Goal: Book appointment/travel/reservation

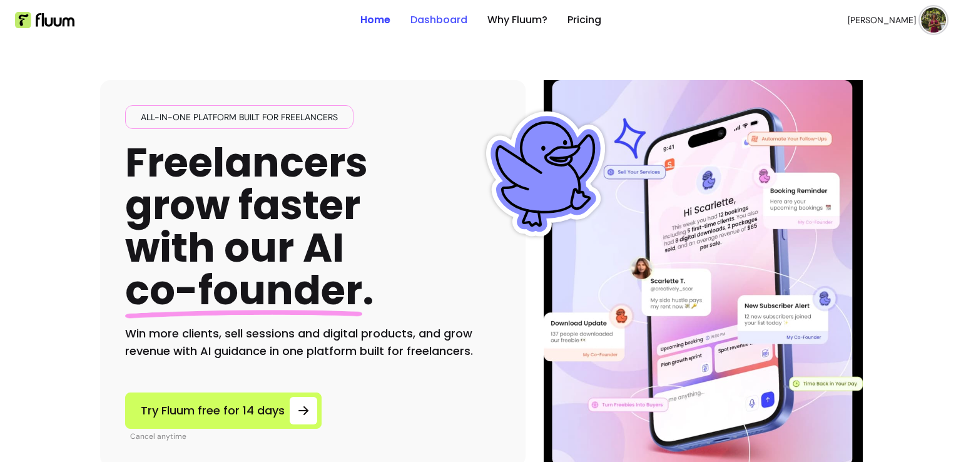
click at [434, 24] on link "Dashboard" at bounding box center [439, 20] width 57 height 15
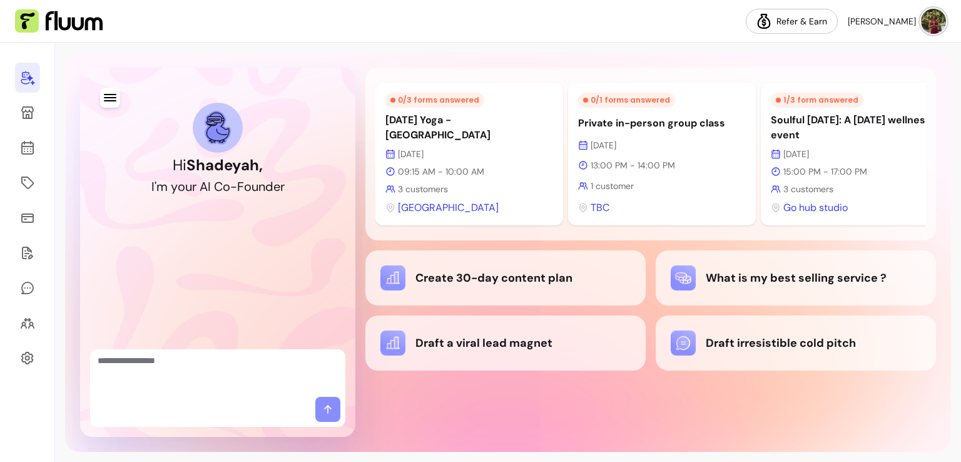
click at [434, 154] on p "[DATE]" at bounding box center [470, 154] width 168 height 13
click at [436, 128] on p "[DATE] Yoga - [GEOGRAPHIC_DATA]" at bounding box center [470, 128] width 168 height 30
click at [28, 149] on icon at bounding box center [28, 98] width 212 height 178
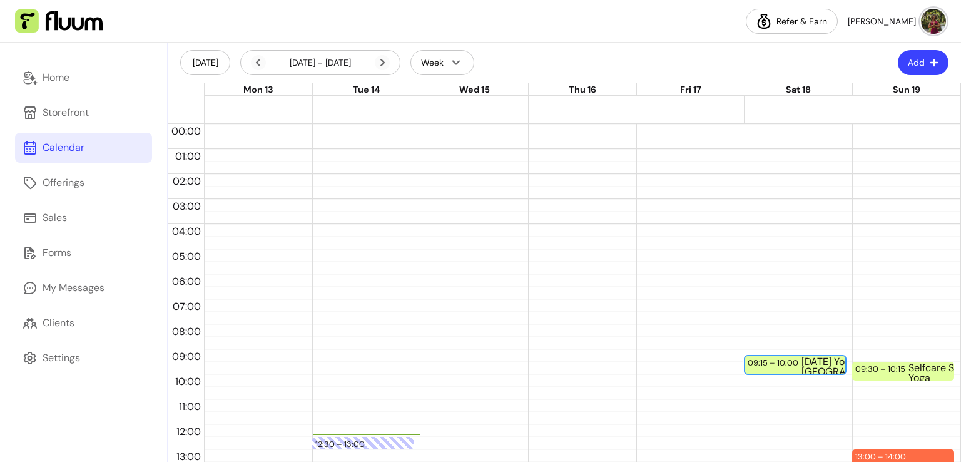
click at [802, 369] on div "[DATE] Yoga - [GEOGRAPHIC_DATA] (3 / 15)" at bounding box center [850, 365] width 96 height 16
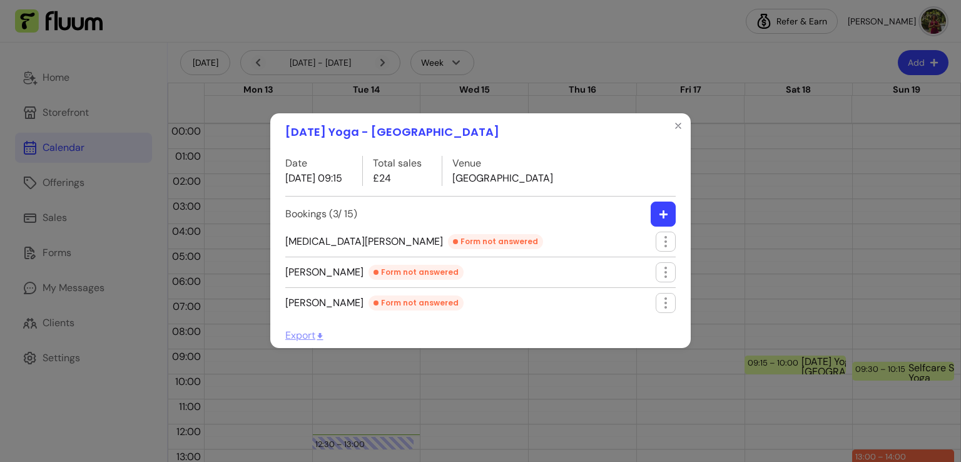
click at [672, 215] on button "button" at bounding box center [663, 214] width 25 height 25
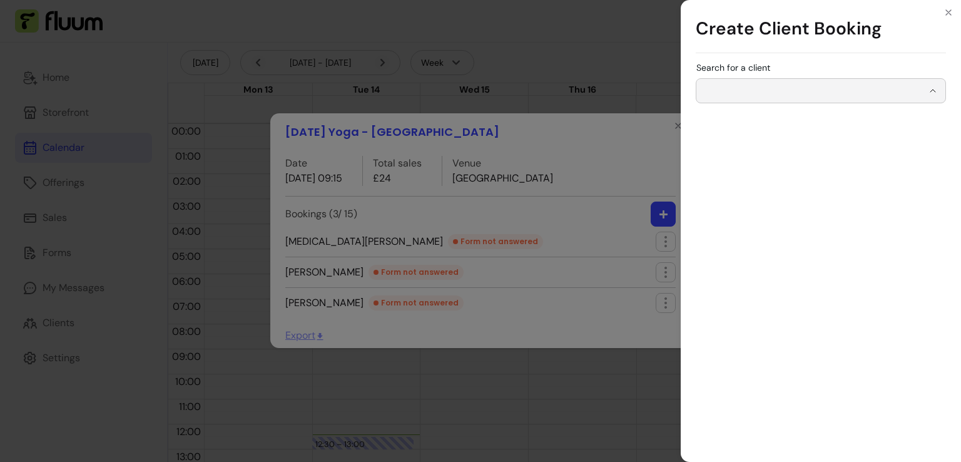
click at [745, 90] on div "Search for a client" at bounding box center [821, 90] width 250 height 25
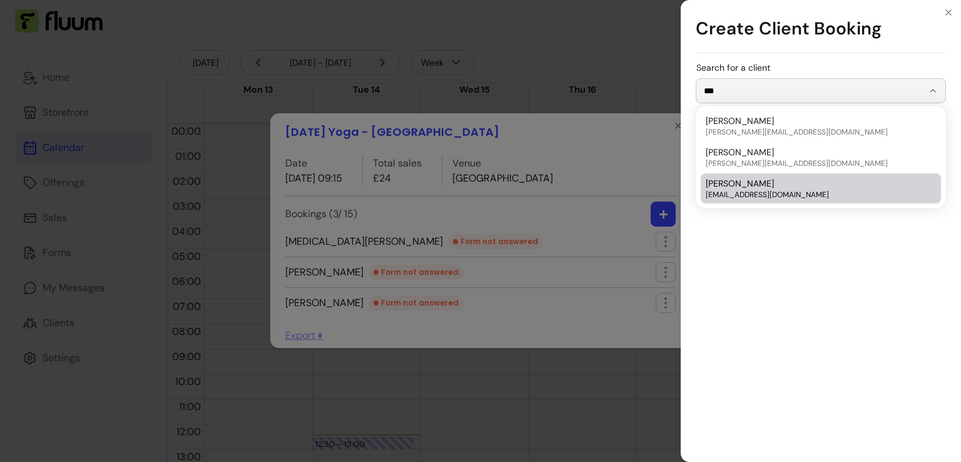
click at [764, 192] on span "[EMAIL_ADDRESS][DOMAIN_NAME]" at bounding box center [815, 195] width 218 height 10
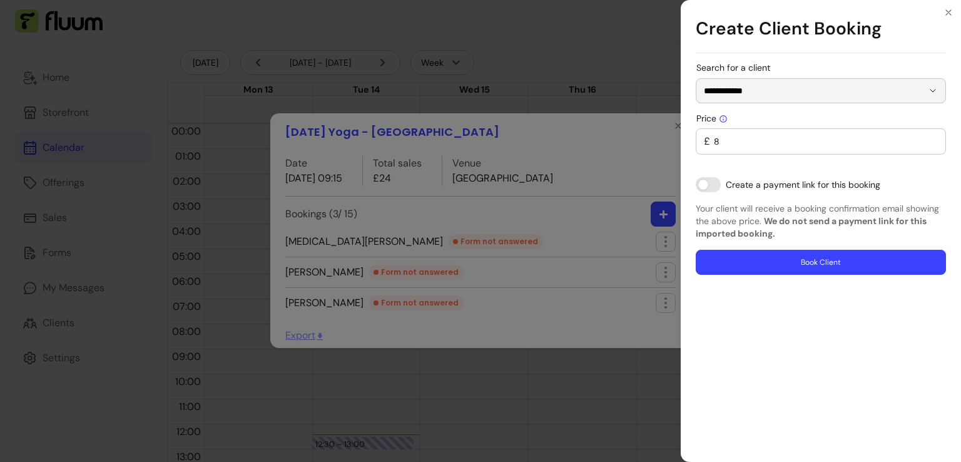
type input "**********"
click at [854, 259] on button "Book Client" at bounding box center [821, 262] width 243 height 24
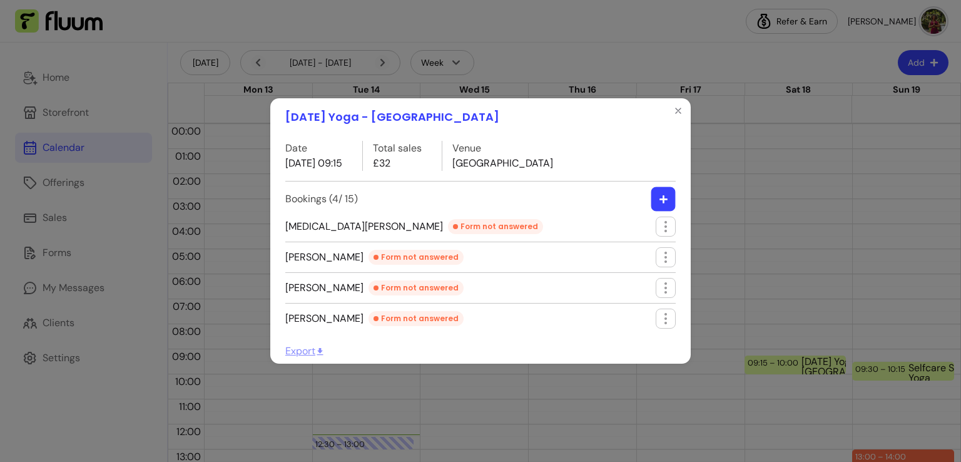
click at [659, 203] on button "button" at bounding box center [664, 199] width 24 height 24
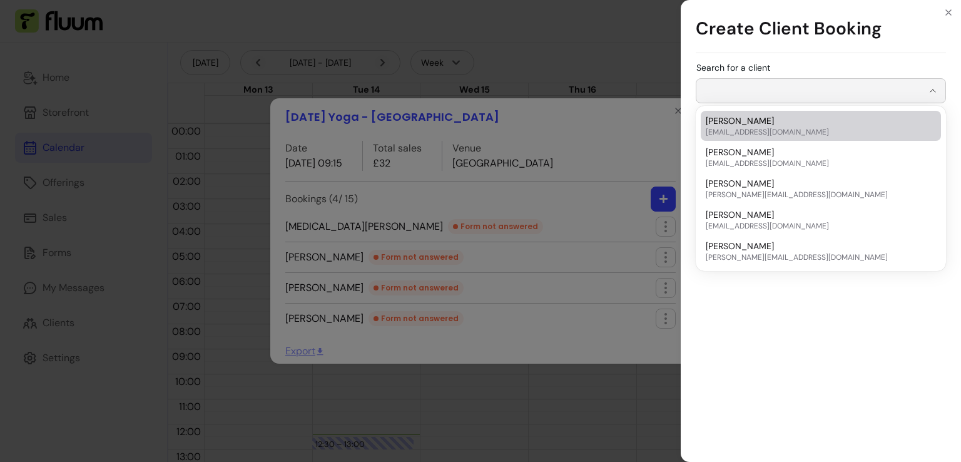
click at [751, 87] on input "Search for a client" at bounding box center [813, 90] width 219 height 13
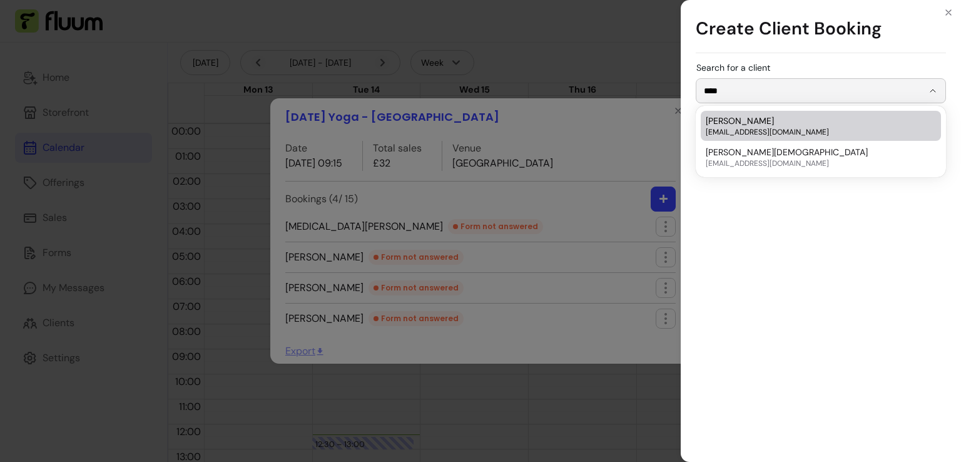
click at [755, 134] on span "[EMAIL_ADDRESS][DOMAIN_NAME]" at bounding box center [815, 132] width 218 height 10
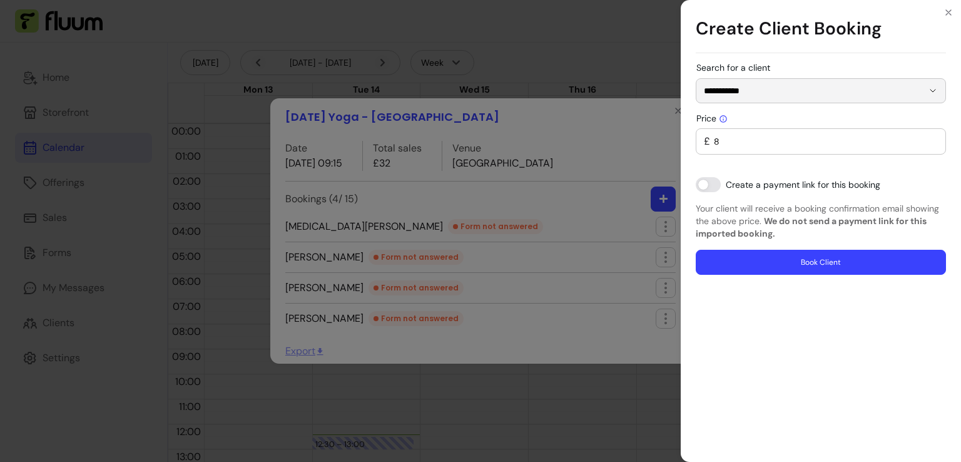
type input "**********"
click at [792, 261] on button "Book Client" at bounding box center [821, 262] width 243 height 24
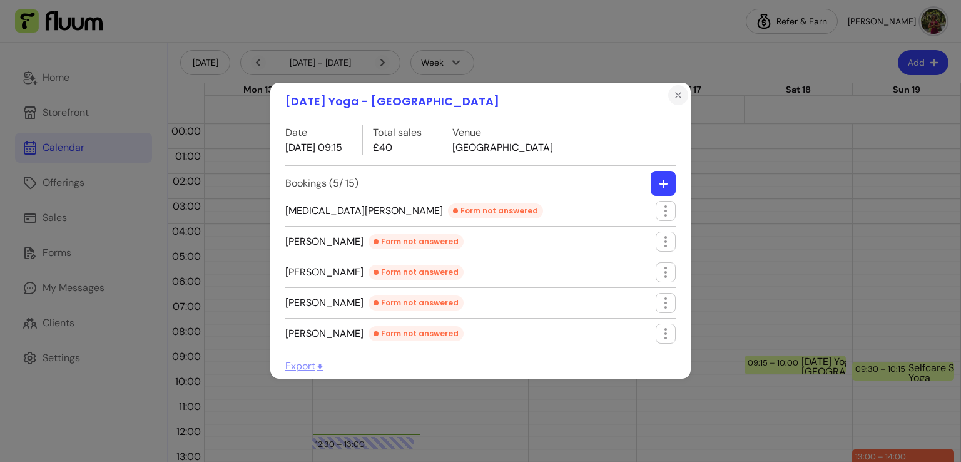
click at [683, 96] on button "Close" at bounding box center [678, 95] width 20 height 20
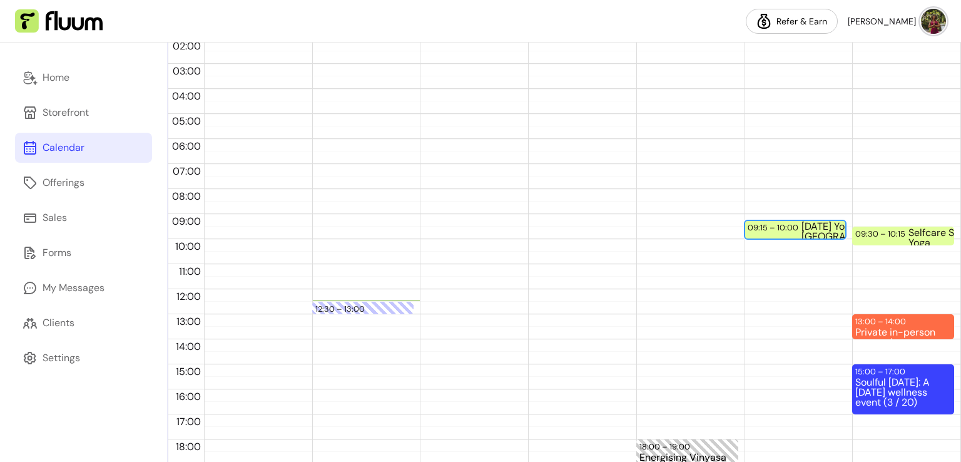
scroll to position [138, 0]
